Goal: Transaction & Acquisition: Purchase product/service

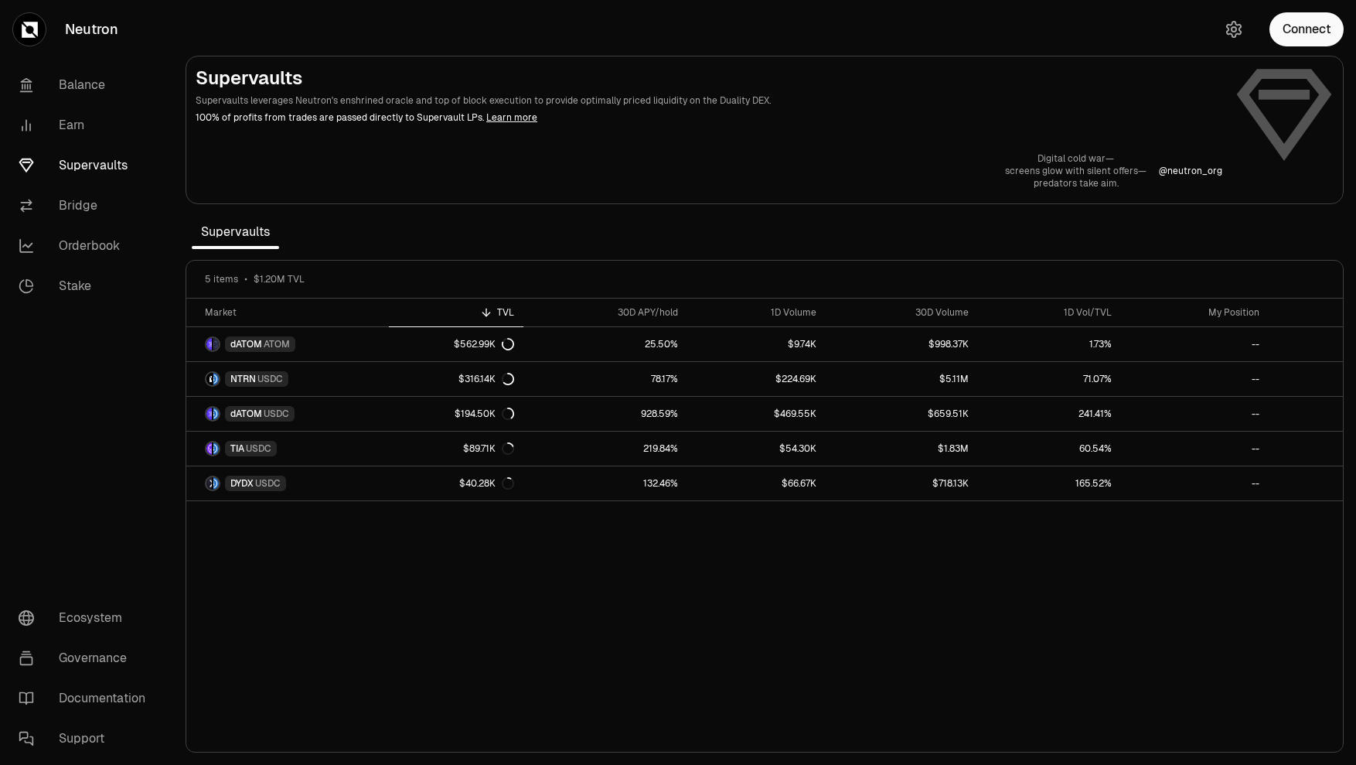
click at [501, 315] on div "TVL" at bounding box center [456, 312] width 116 height 12
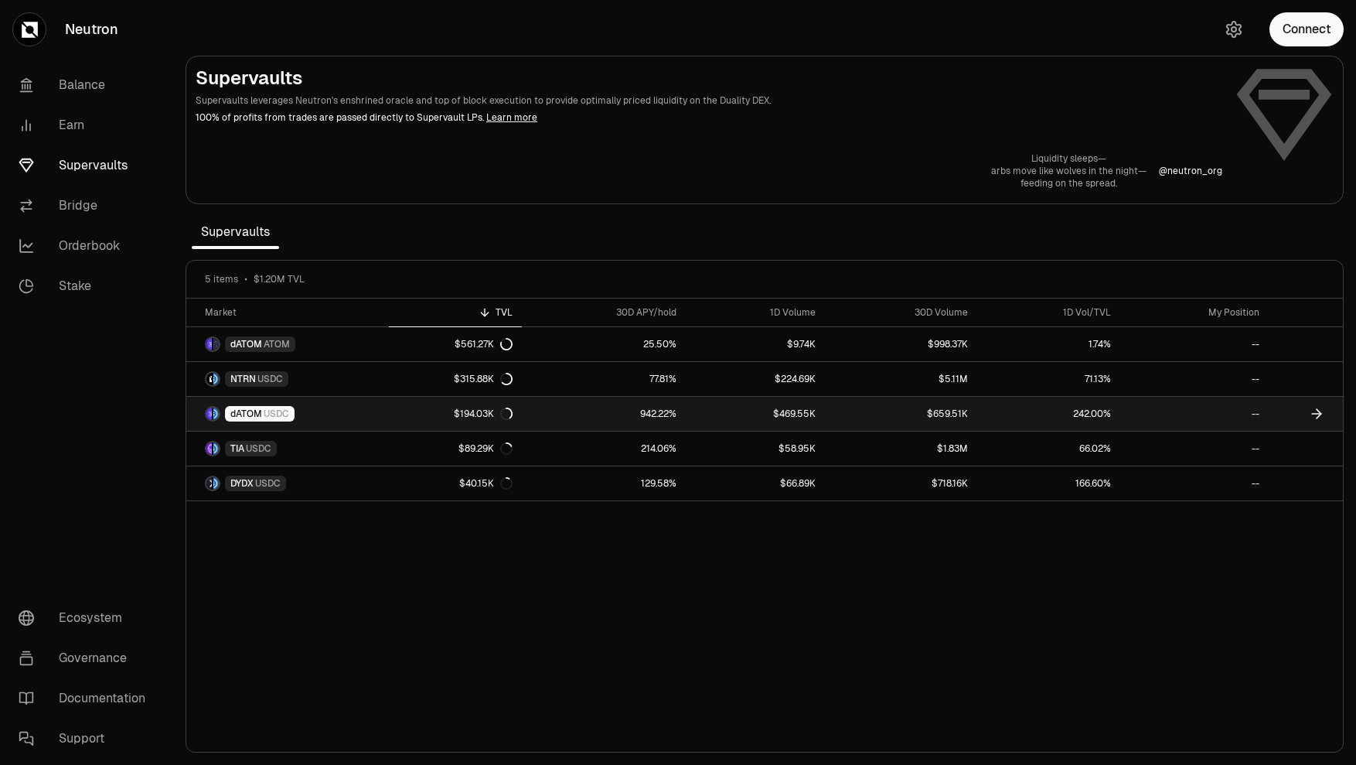
click at [1318, 415] on icon at bounding box center [1316, 413] width 15 height 15
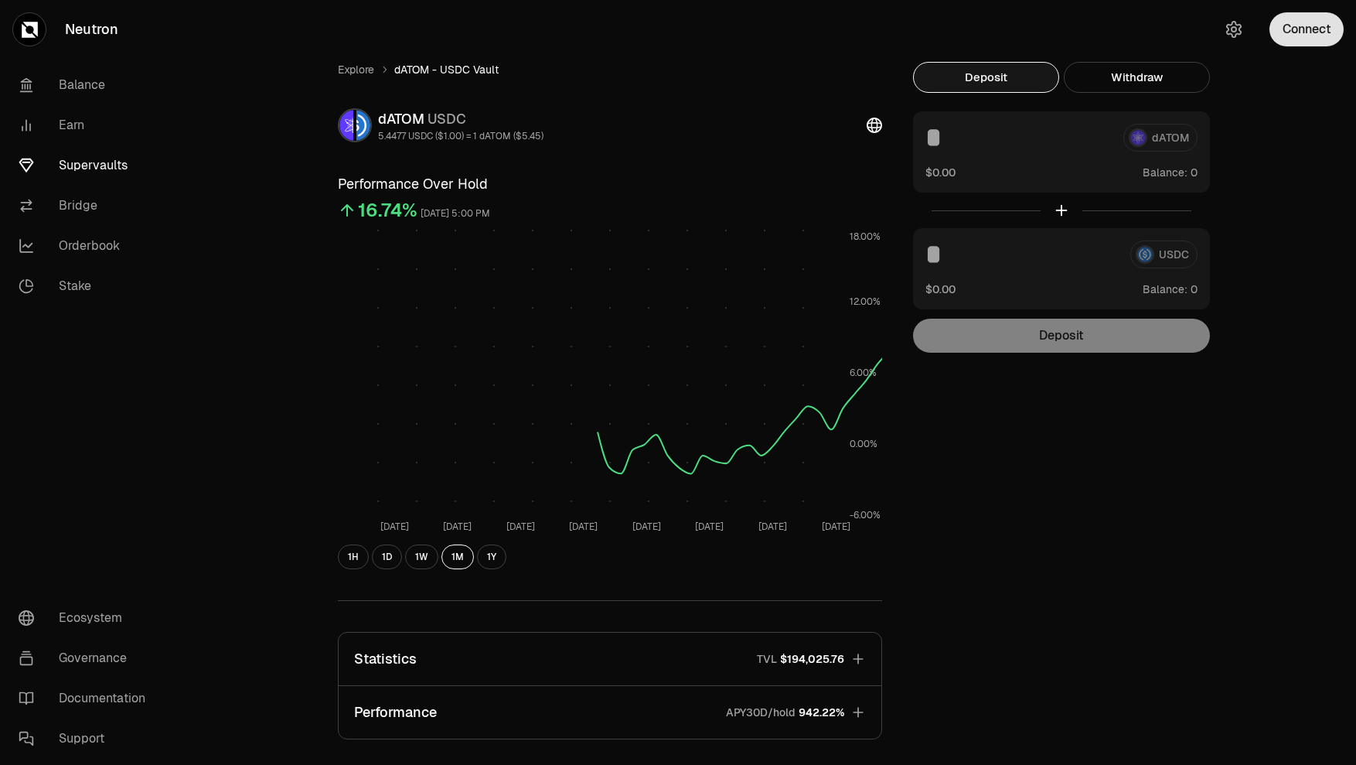
click at [1317, 39] on button "Connect" at bounding box center [1306, 29] width 74 height 34
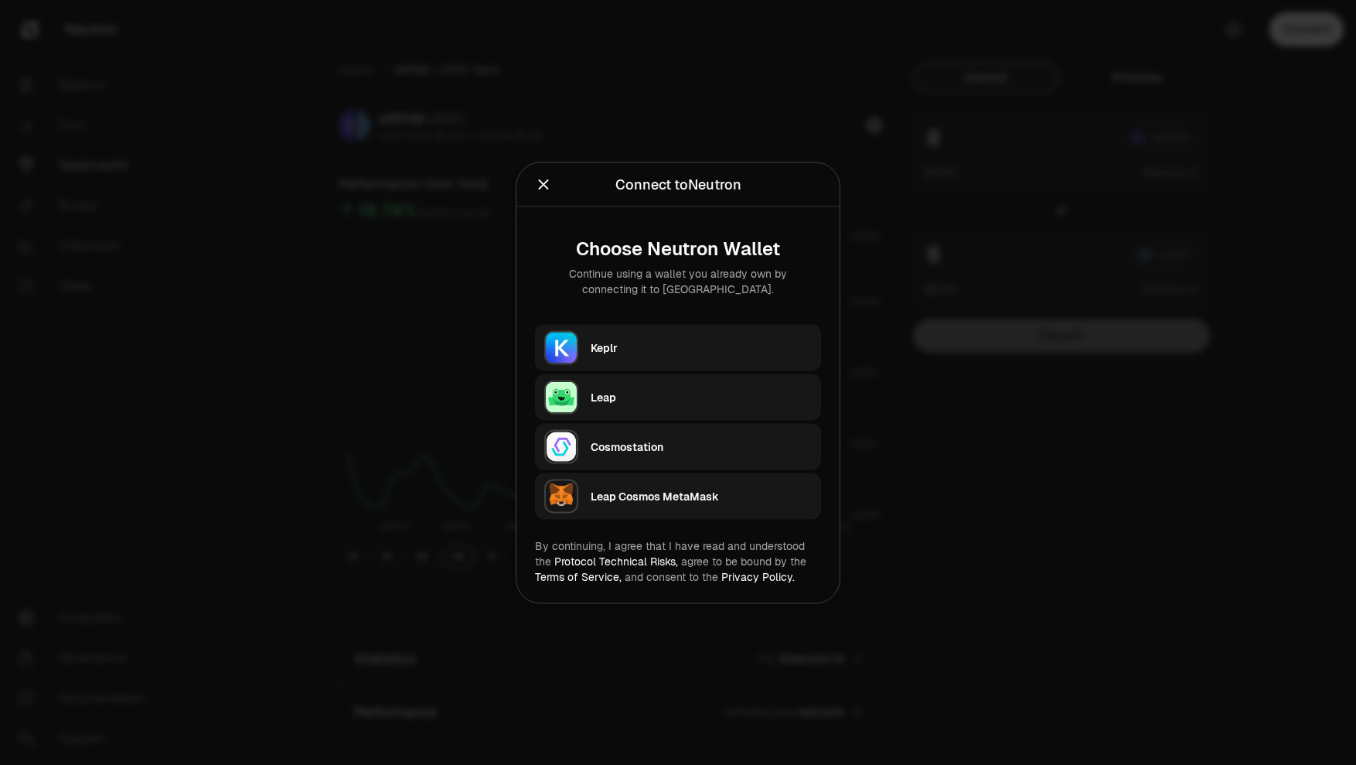
click at [666, 398] on div "Leap" at bounding box center [701, 396] width 221 height 15
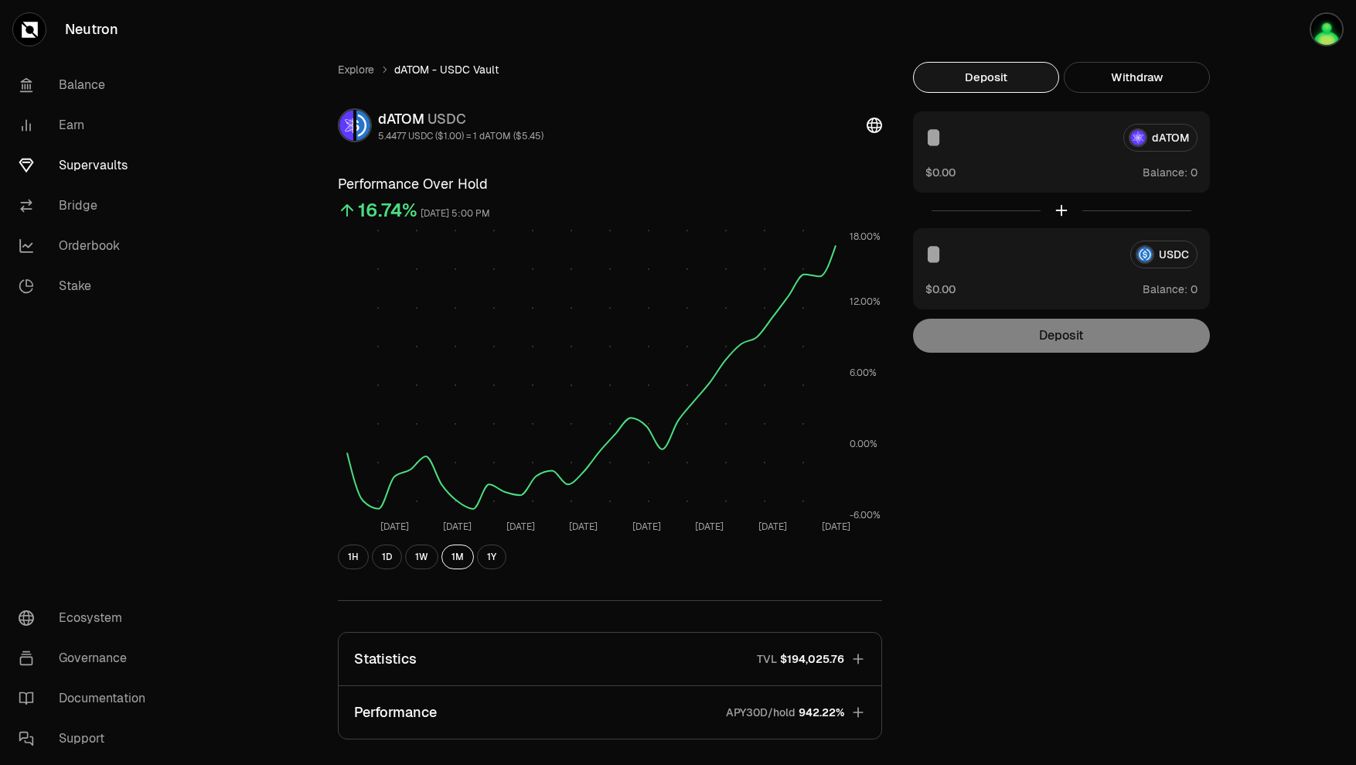
click at [862, 703] on button "Performance APY30D/hold 942.22%" at bounding box center [610, 712] width 543 height 53
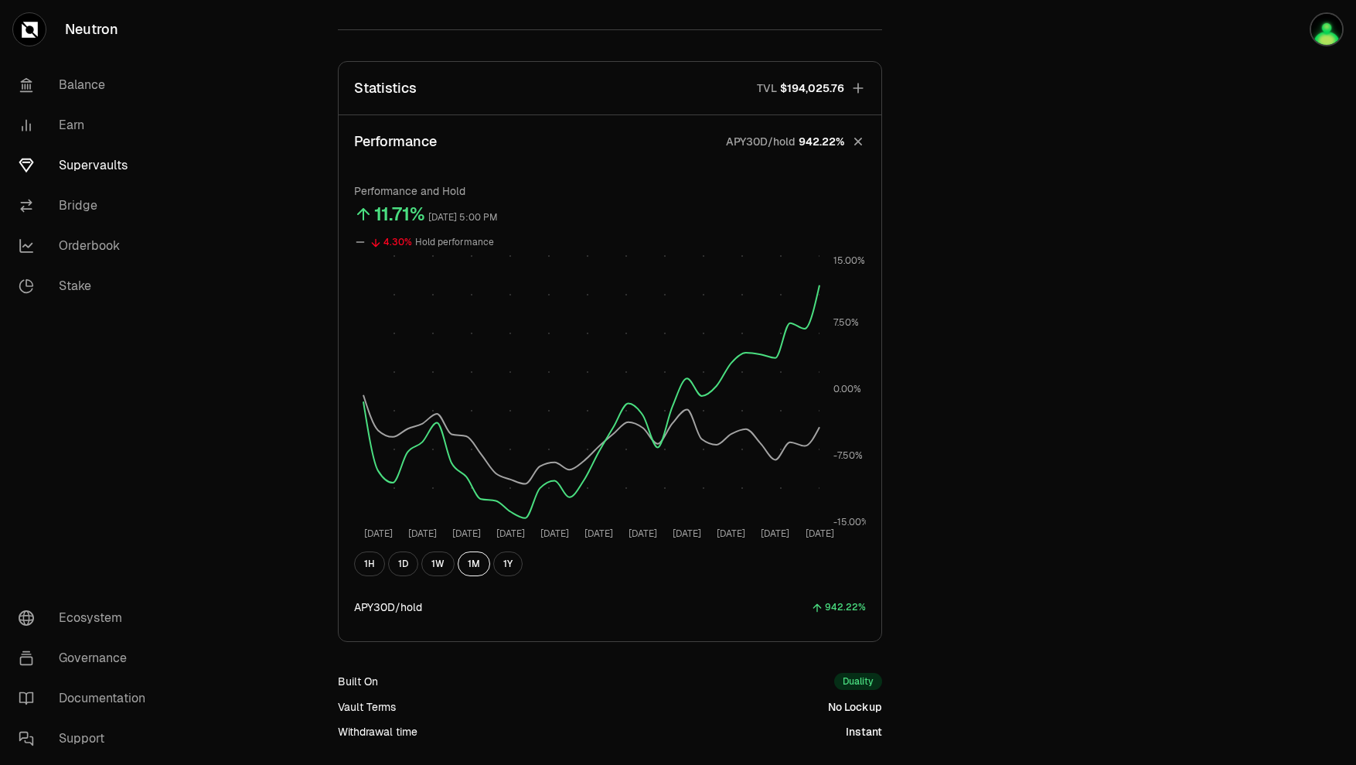
scroll to position [635, 0]
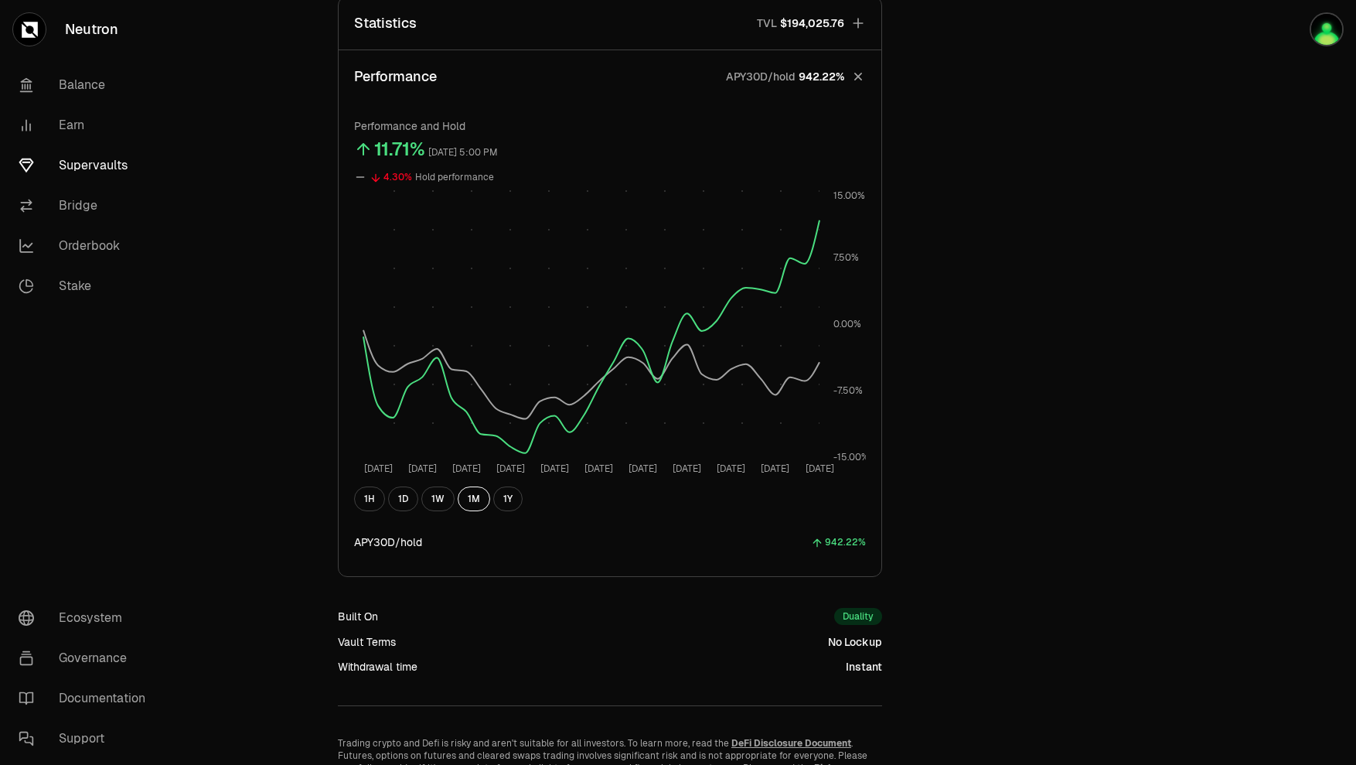
click at [955, 523] on div "Explore dATOM - USDC Vault dATOM USDC 5.4477 USDC ($1.00) = 1 dATOM ($5.45) Per…" at bounding box center [764, 106] width 891 height 1360
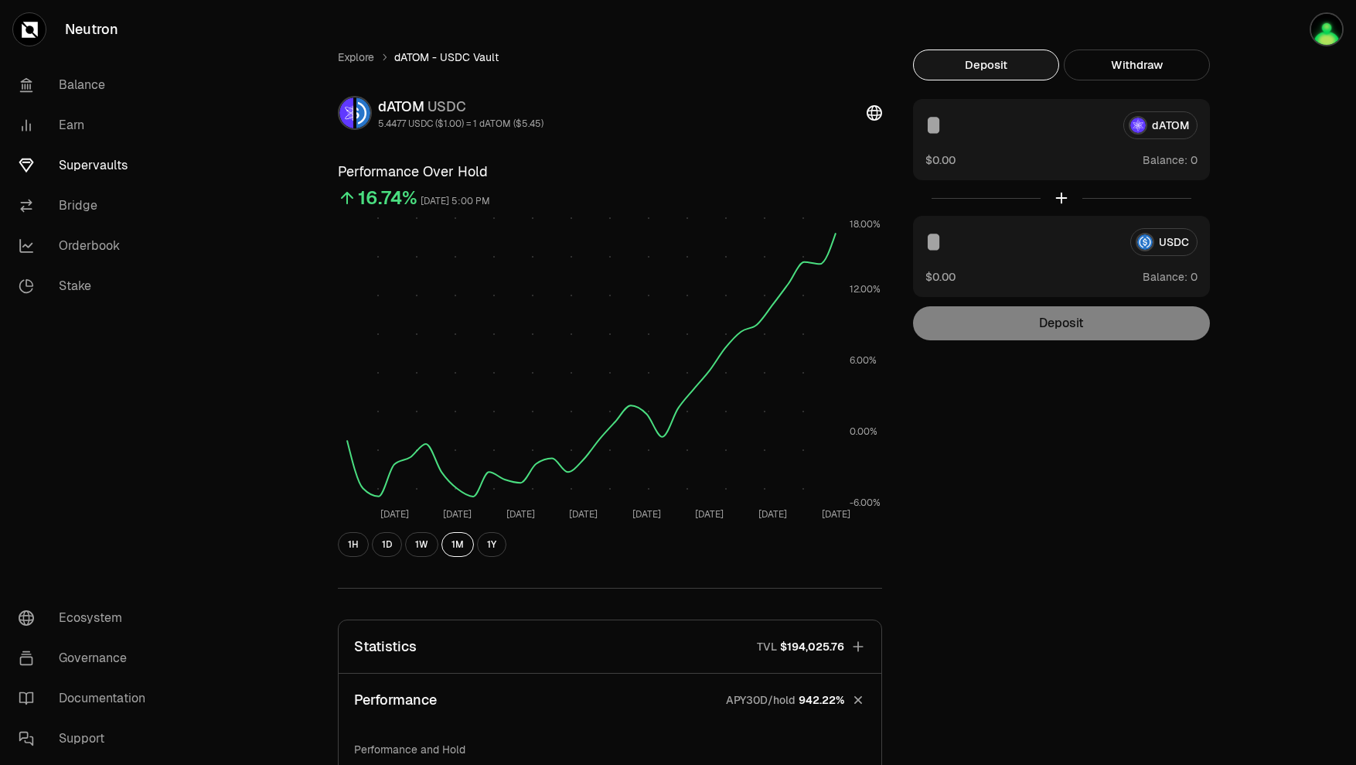
scroll to position [0, 0]
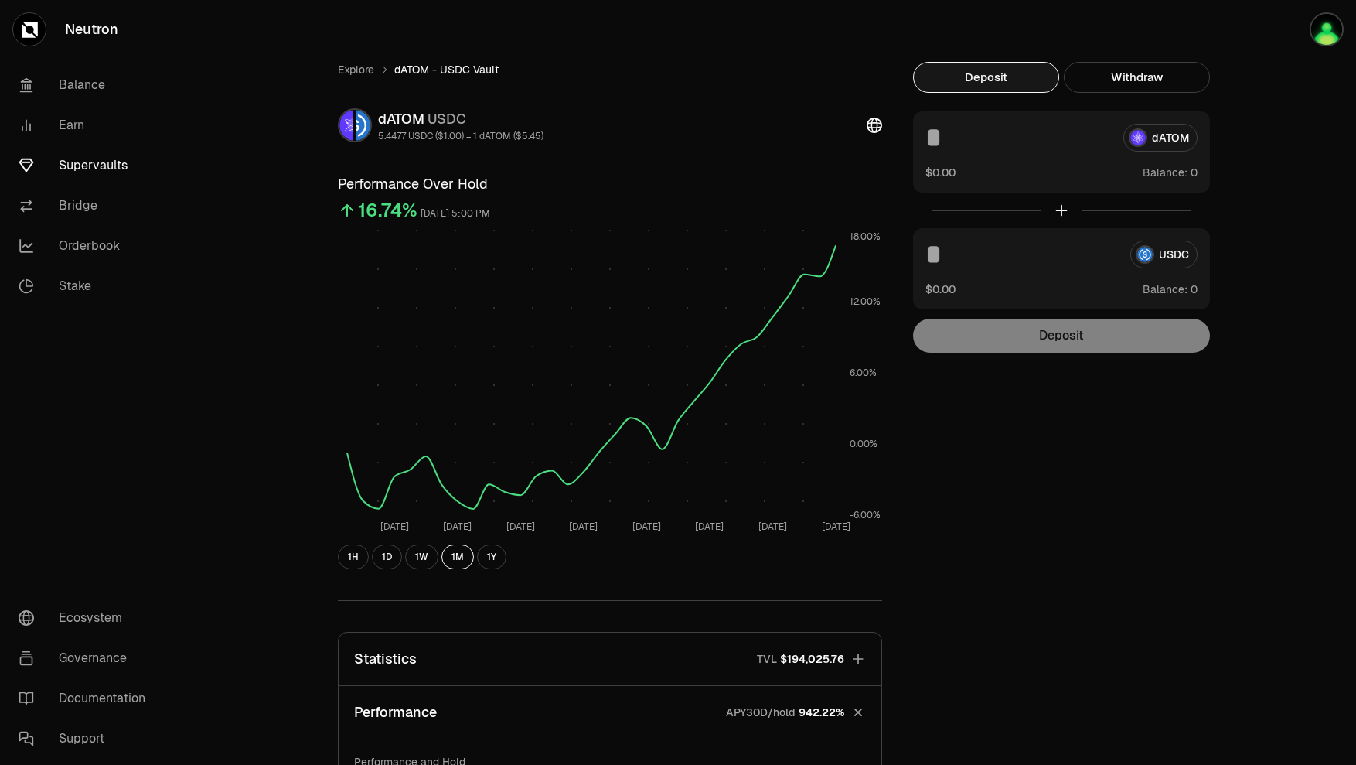
click at [857, 717] on icon "button" at bounding box center [858, 712] width 22 height 22
